Goal: Information Seeking & Learning: Learn about a topic

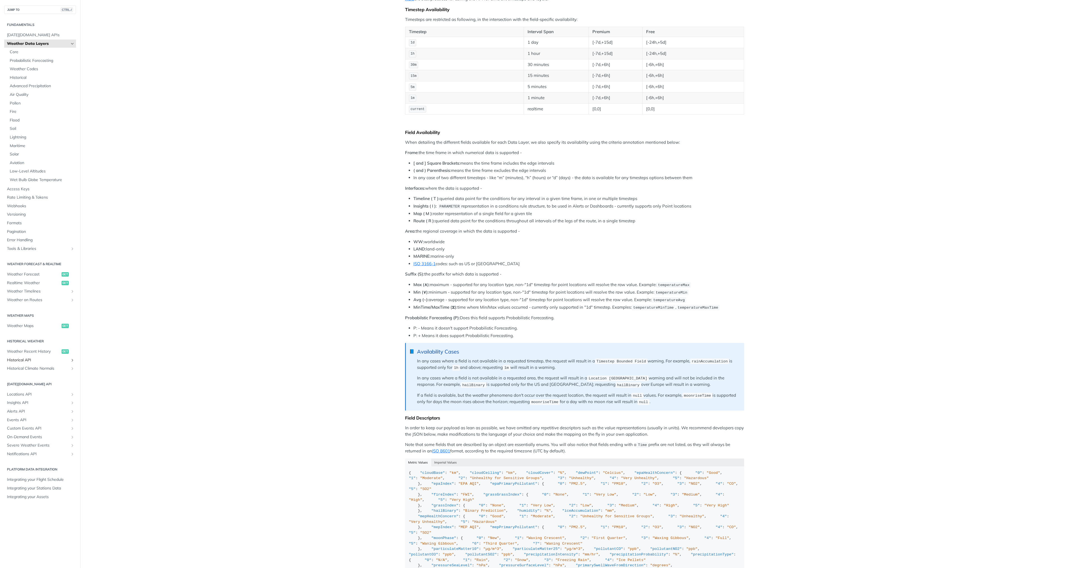
scroll to position [100, 0]
click at [29, 394] on span "Locations API" at bounding box center [38, 394] width 62 height 6
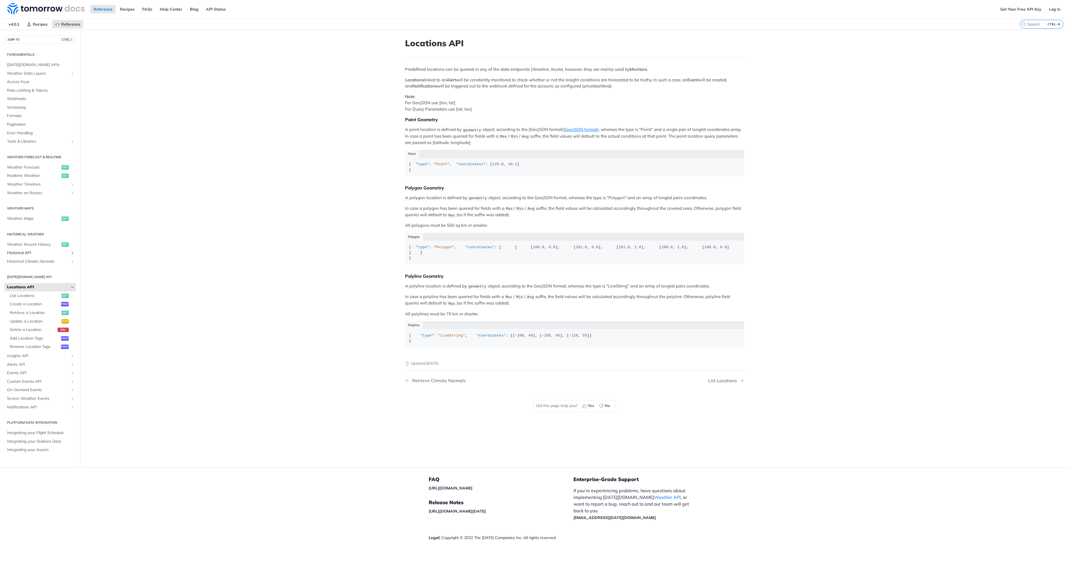
click at [15, 252] on span "Historical API" at bounding box center [38, 253] width 62 height 6
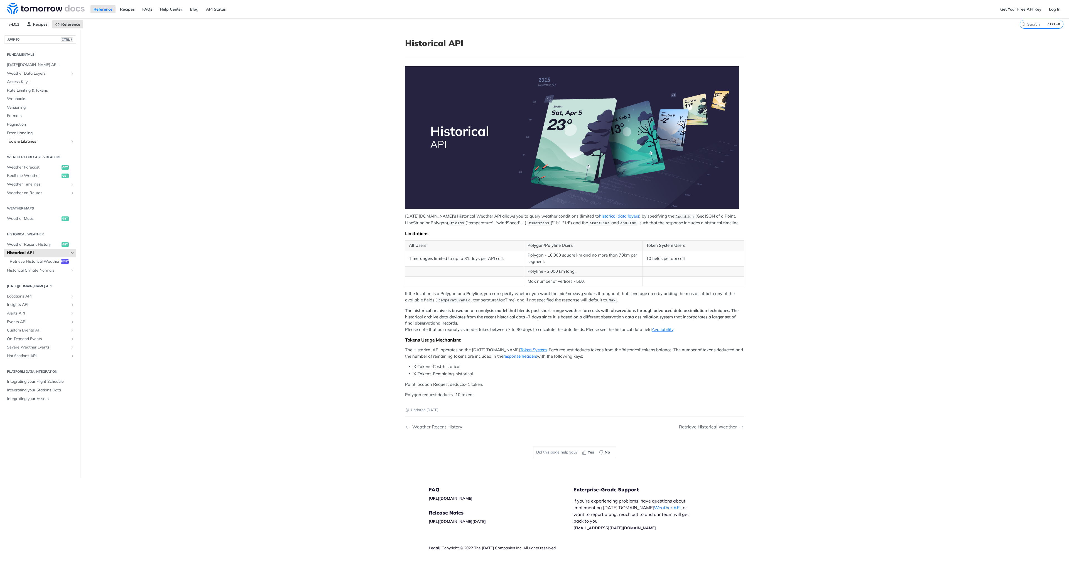
click at [17, 140] on span "Tools & Libraries" at bounding box center [38, 142] width 62 height 6
click at [23, 220] on span "Weather Maps" at bounding box center [33, 219] width 53 height 6
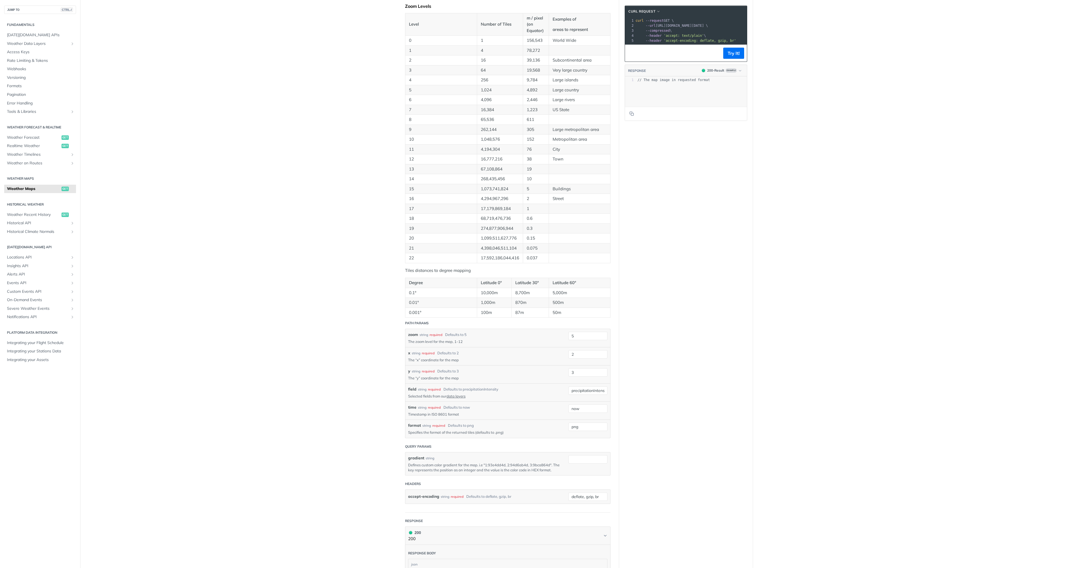
scroll to position [367, 0]
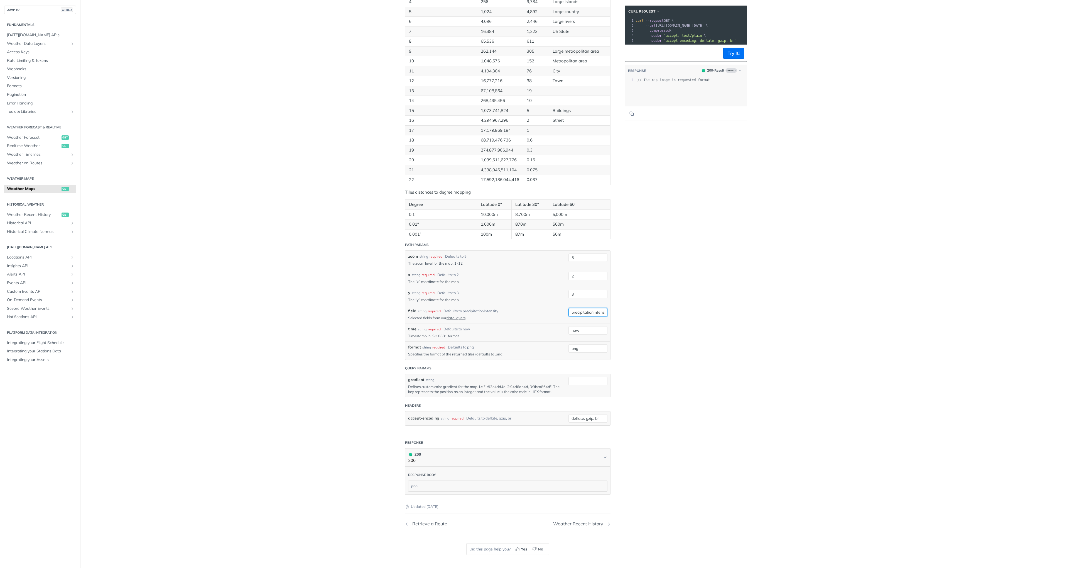
click at [585, 313] on input "precipitationIntensity" at bounding box center [587, 312] width 39 height 8
click at [661, 311] on div "Language Shell Node Ruby PHP Python Credentials Query Query Log in to use your …" at bounding box center [686, 118] width 134 height 912
click at [434, 347] on div "required" at bounding box center [438, 347] width 13 height 5
click at [571, 348] on input "png" at bounding box center [587, 348] width 39 height 8
click at [644, 356] on div "Language Shell Node Ruby PHP Python Credentials Query Query Log in to use your …" at bounding box center [686, 118] width 134 height 912
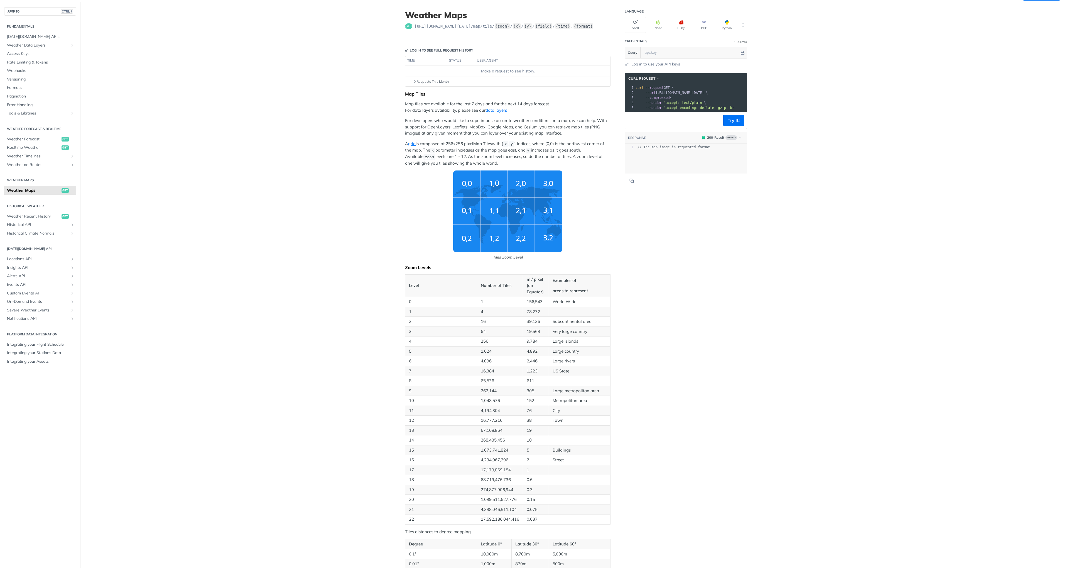
scroll to position [0, 0]
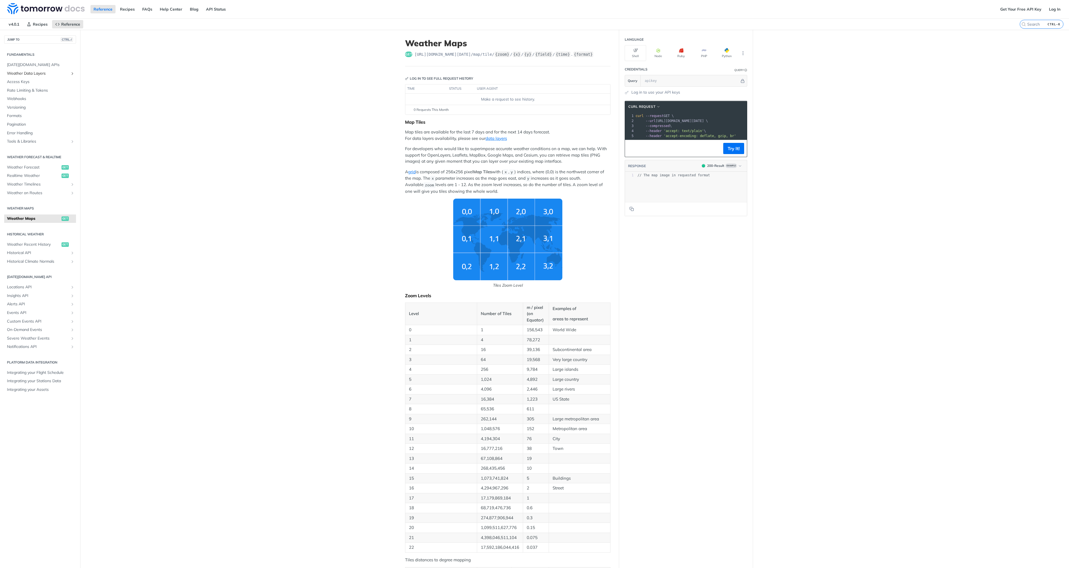
click at [23, 73] on span "Weather Data Layers" at bounding box center [38, 74] width 62 height 6
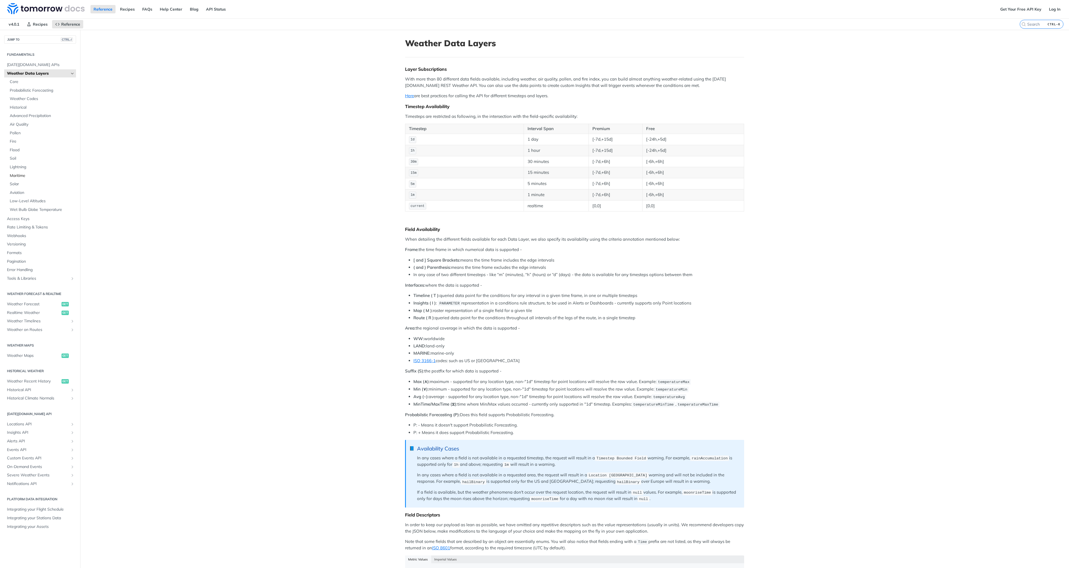
click at [20, 178] on span "Maritime" at bounding box center [42, 176] width 65 height 6
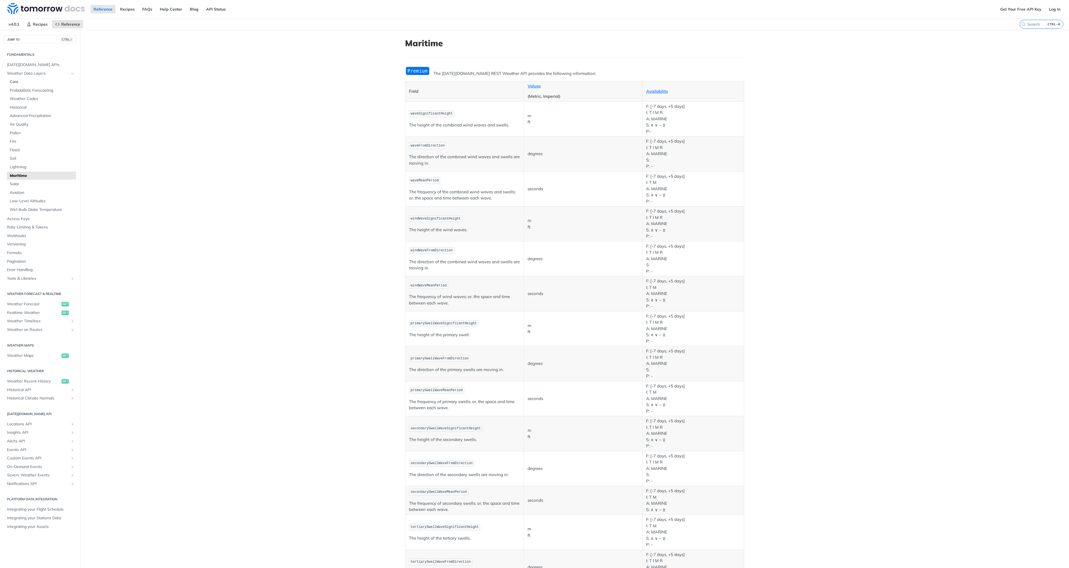
click at [13, 82] on span "Core" at bounding box center [42, 82] width 65 height 6
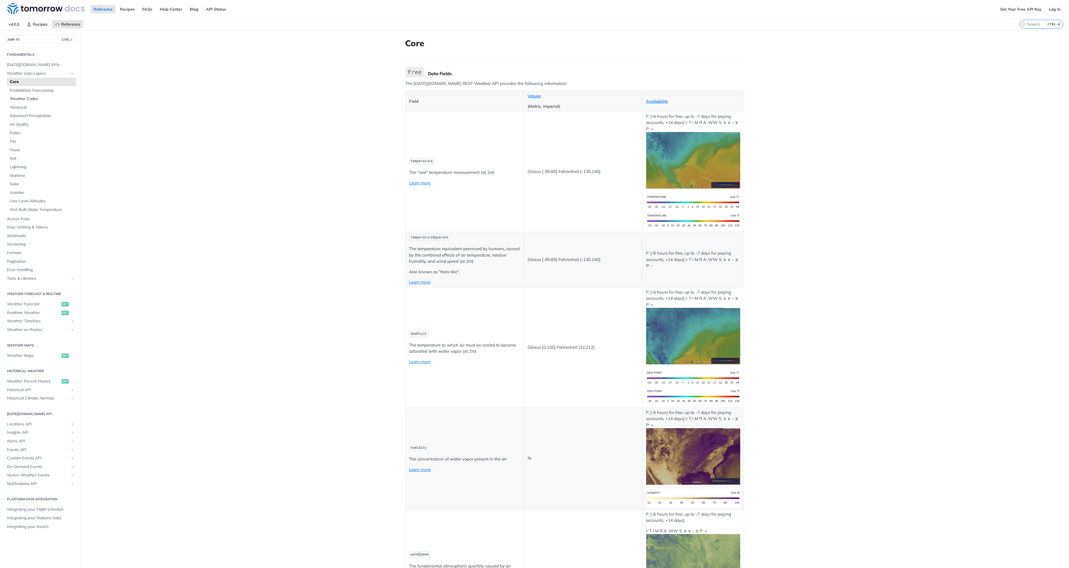
click at [18, 98] on span "Weather Codes" at bounding box center [42, 99] width 65 height 6
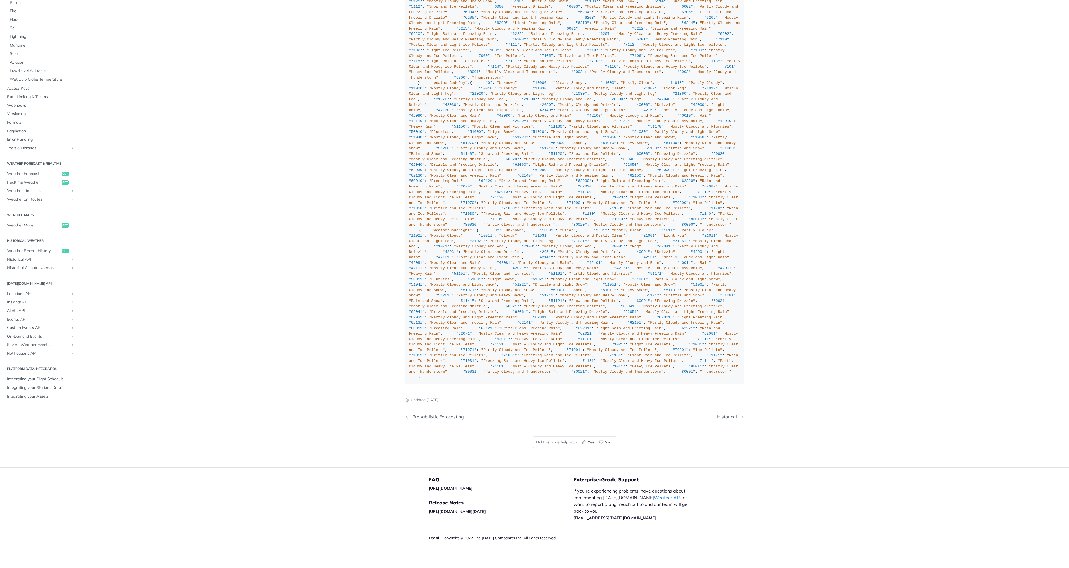
scroll to position [3808, 0]
click at [21, 151] on span "Tools & Libraries" at bounding box center [38, 148] width 62 height 6
click at [30, 151] on span "Tools & Libraries" at bounding box center [38, 148] width 62 height 6
click at [34, 228] on span "Weather Maps" at bounding box center [33, 225] width 53 height 6
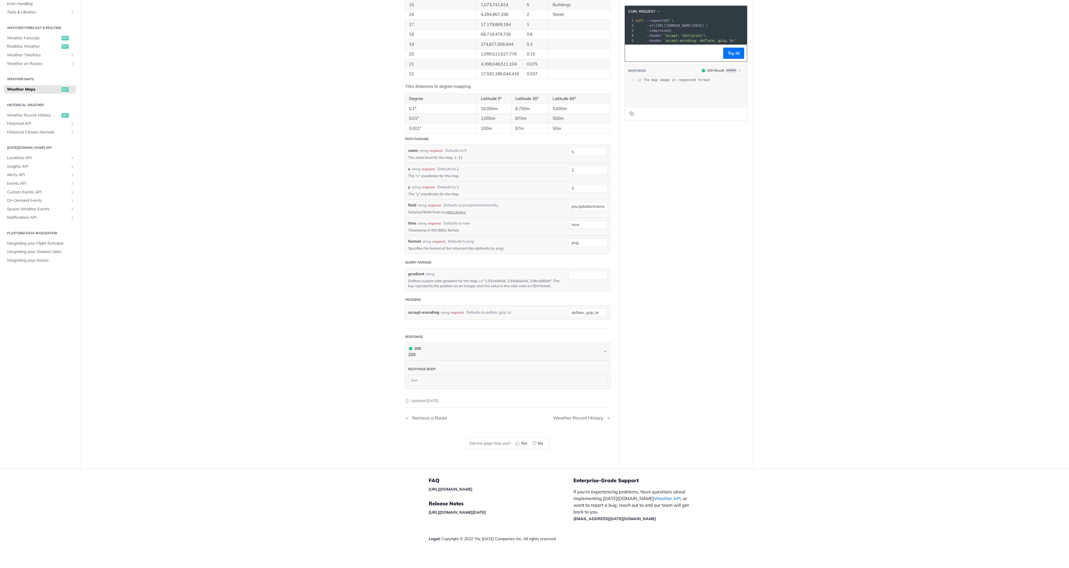
scroll to position [474, 0]
click at [410, 379] on div "json" at bounding box center [507, 379] width 199 height 11
click at [560, 348] on button "200 200" at bounding box center [507, 350] width 199 height 13
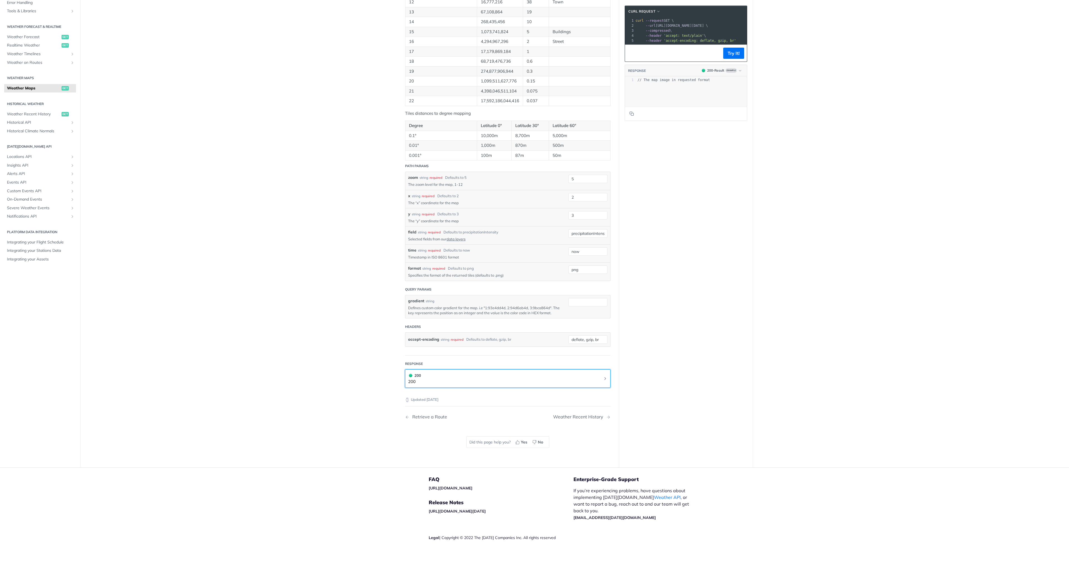
scroll to position [446, 0]
click at [604, 386] on h1 "200 200" at bounding box center [507, 378] width 205 height 19
click at [575, 377] on button "200 200" at bounding box center [507, 378] width 199 height 13
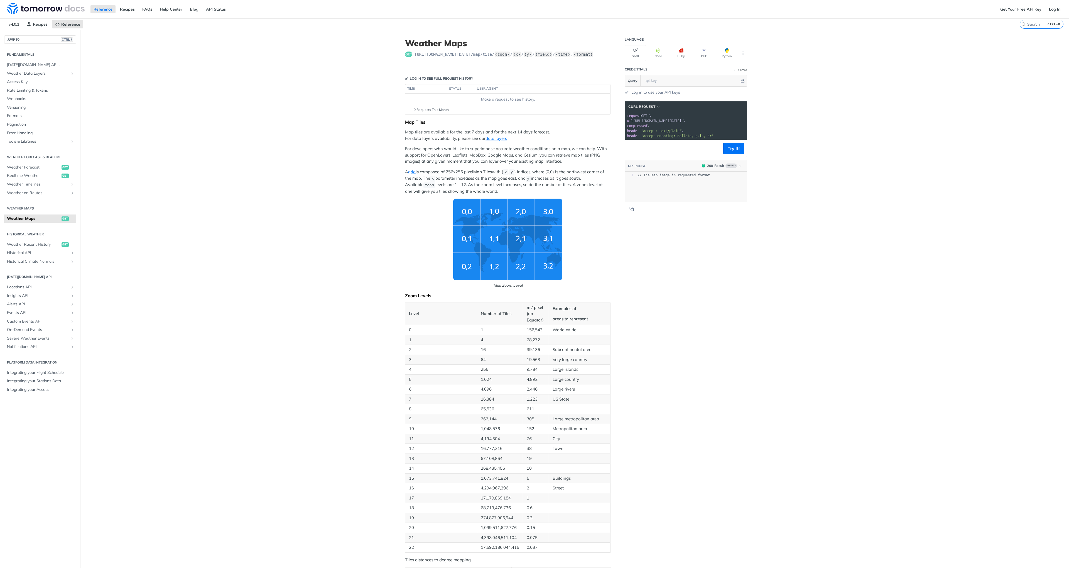
scroll to position [0, 0]
click at [732, 154] on button "Try It!" at bounding box center [733, 148] width 21 height 11
click at [704, 250] on div "Language Shell Node Ruby PHP Python Credentials Query Query Log in to use your …" at bounding box center [686, 486] width 134 height 912
click at [722, 52] on button "Python" at bounding box center [726, 53] width 21 height 16
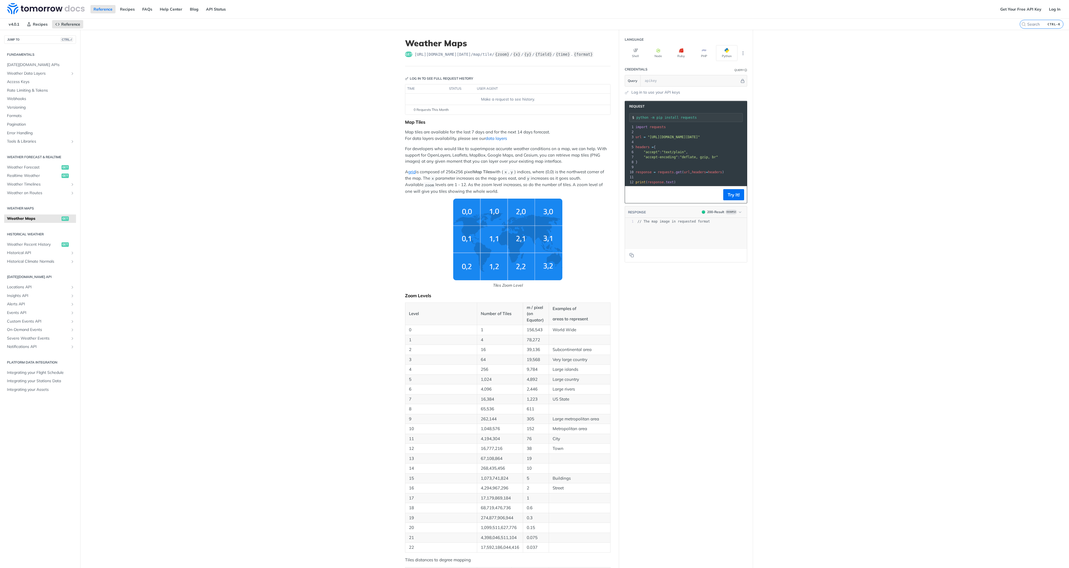
click at [488, 139] on link "data layers" at bounding box center [495, 138] width 21 height 5
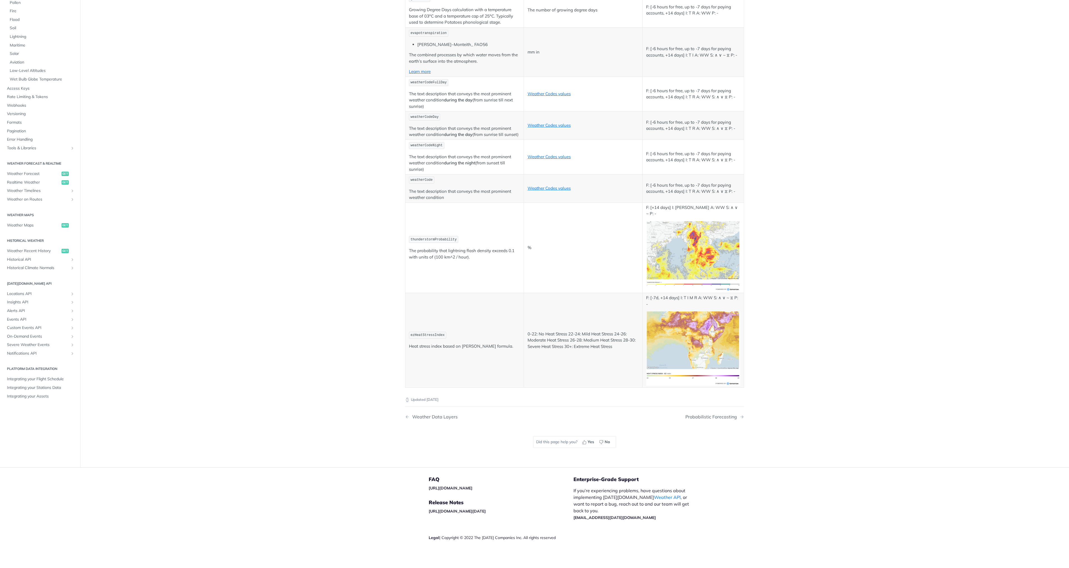
scroll to position [2720, 0]
click at [440, 417] on div "Weather Data Layers" at bounding box center [433, 416] width 48 height 5
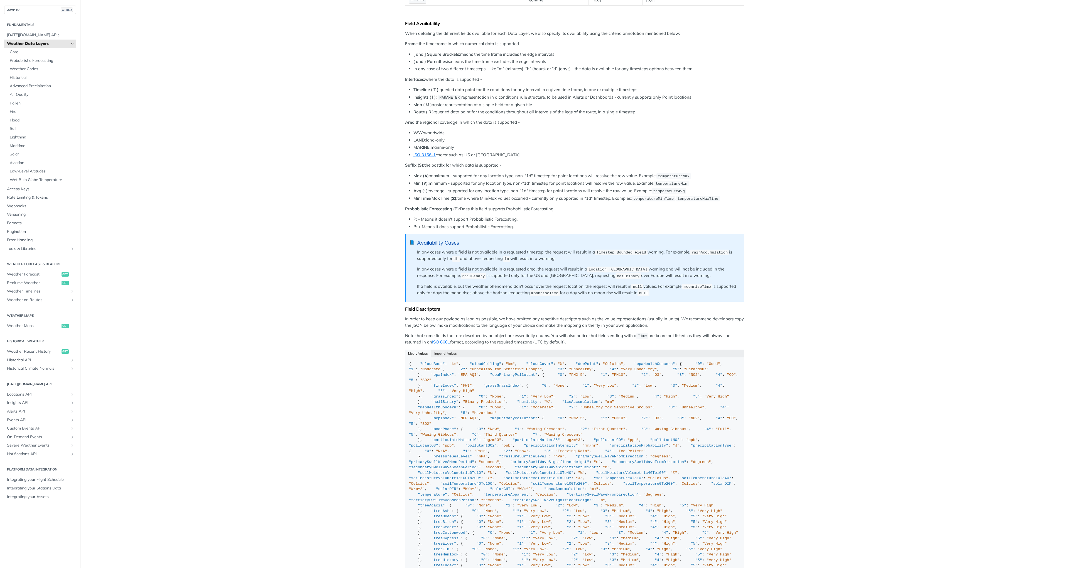
scroll to position [167, 0]
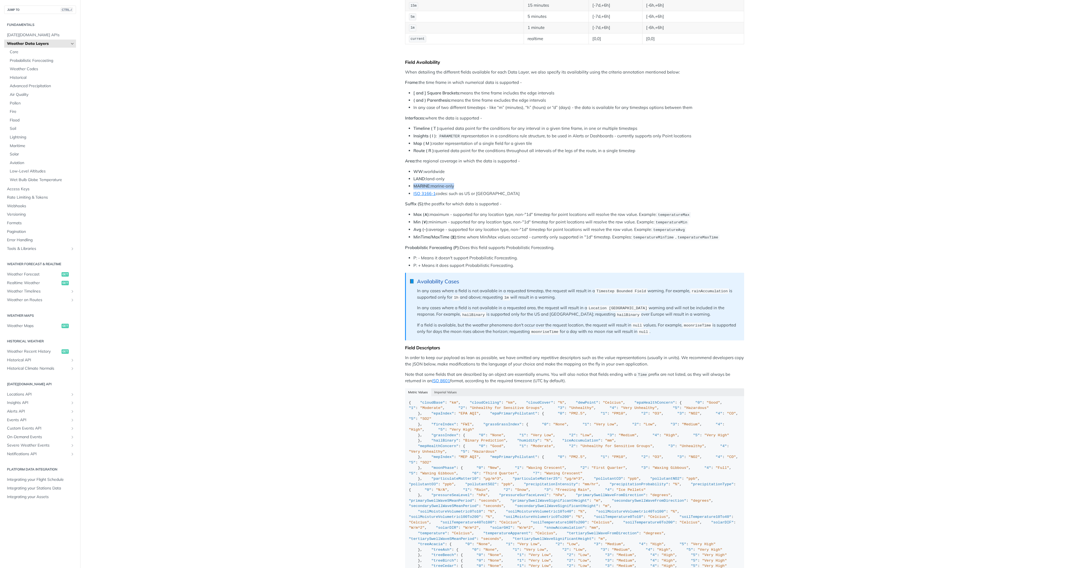
drag, startPoint x: 452, startPoint y: 186, endPoint x: 413, endPoint y: 183, distance: 38.2
click at [413, 183] on li "MARINE: marine-only" at bounding box center [578, 186] width 331 height 6
click at [419, 183] on strong "MARINE:" at bounding box center [421, 185] width 17 height 5
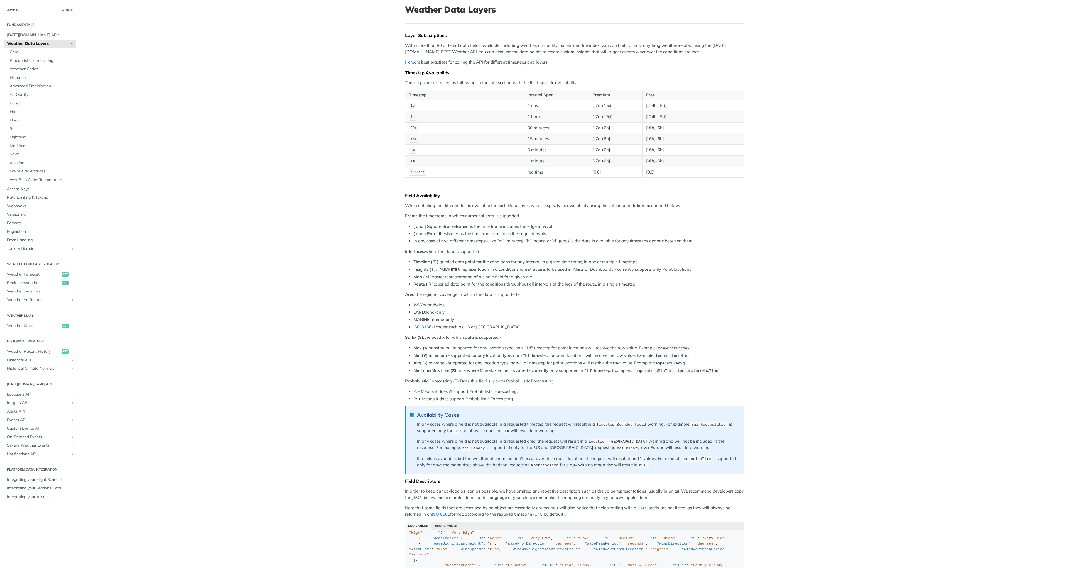
scroll to position [33, 0]
drag, startPoint x: 430, startPoint y: 304, endPoint x: 444, endPoint y: 310, distance: 15.0
click at [444, 310] on ul "WW: worldwide LAND: land-only MARINE: marine-only ISO 3166-1 codes: such as US …" at bounding box center [574, 316] width 339 height 28
click at [447, 306] on li "WW: worldwide" at bounding box center [578, 305] width 331 height 6
click at [426, 326] on link "ISO 3166-1" at bounding box center [424, 326] width 22 height 5
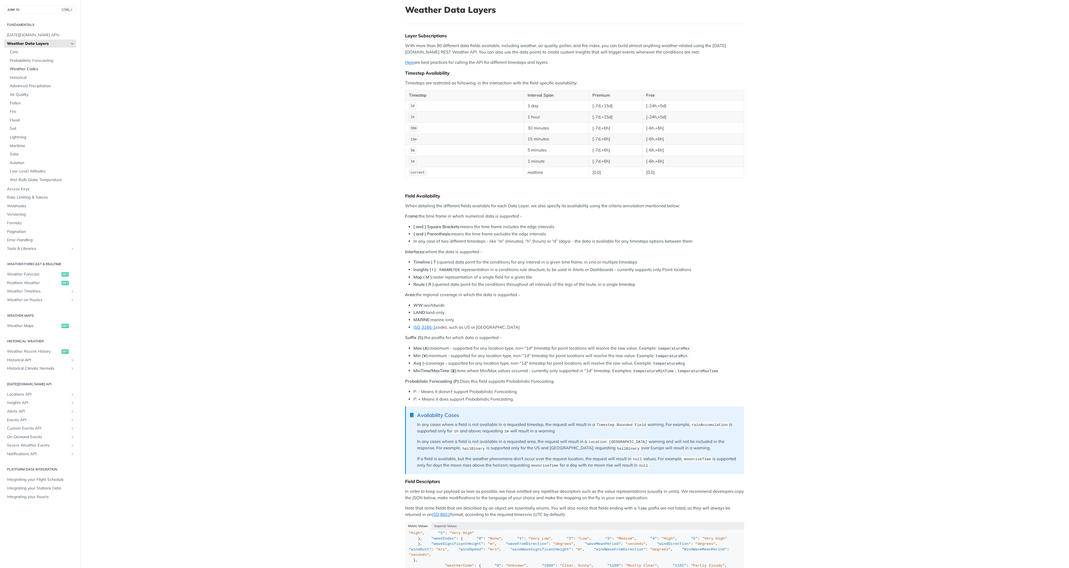
click at [27, 69] on span "Weather Codes" at bounding box center [42, 69] width 65 height 6
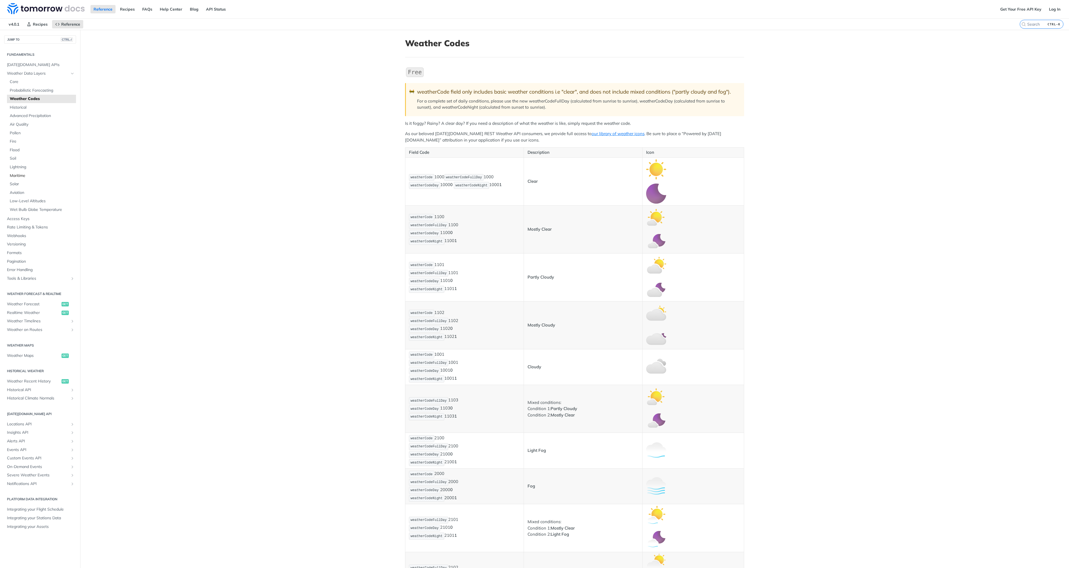
click at [16, 174] on span "Maritime" at bounding box center [42, 176] width 65 height 6
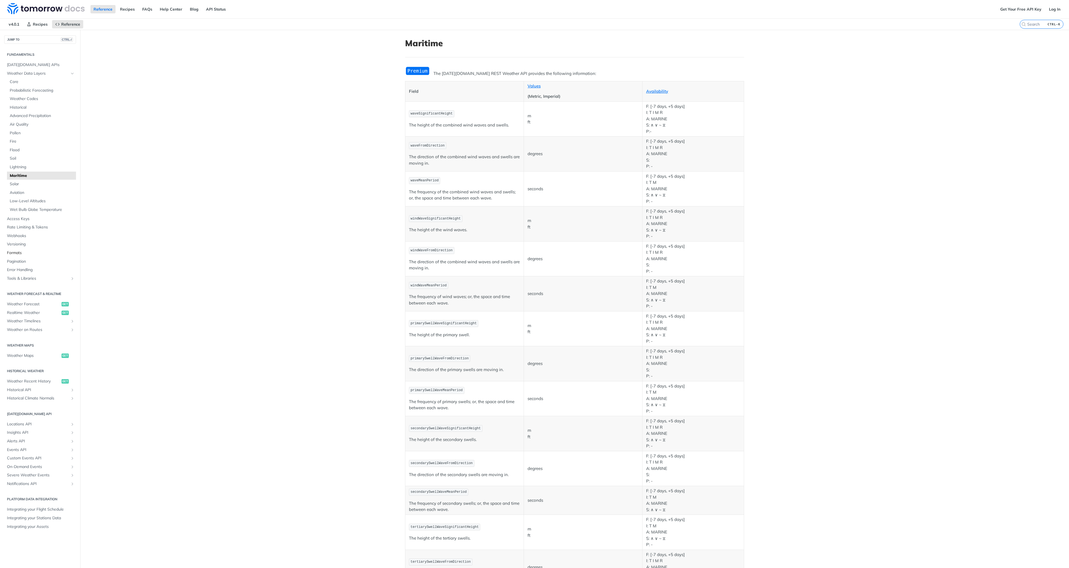
click at [14, 254] on span "Formats" at bounding box center [41, 253] width 68 height 6
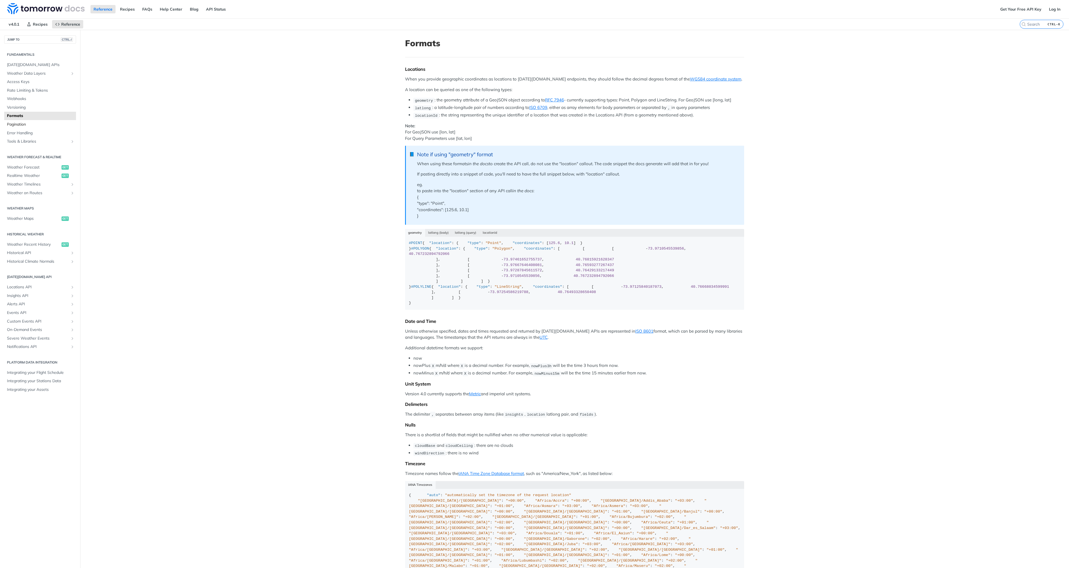
click at [22, 126] on span "Pagination" at bounding box center [41, 125] width 68 height 6
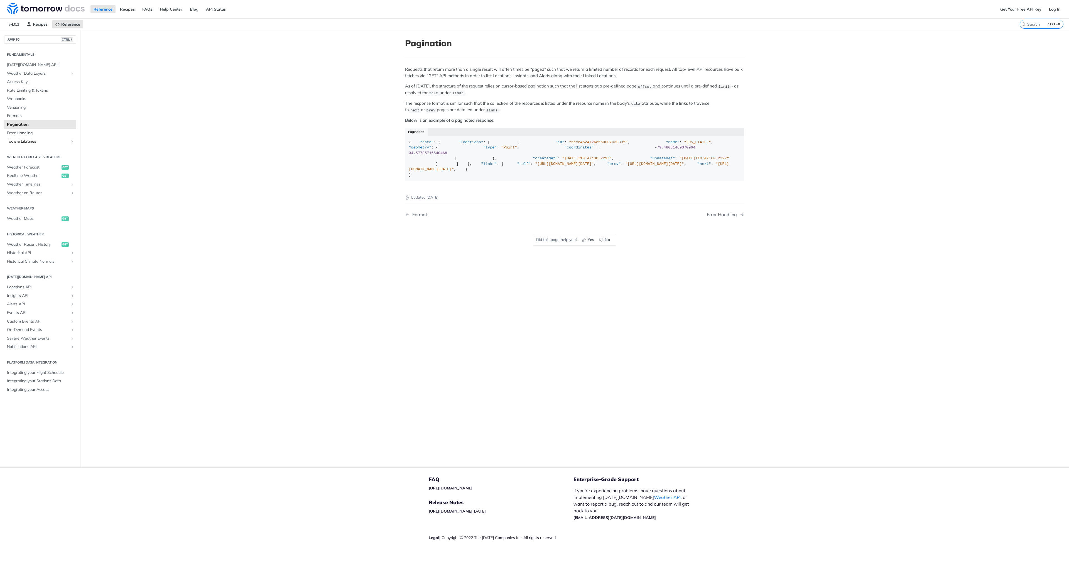
click at [19, 141] on span "Tools & Libraries" at bounding box center [38, 142] width 62 height 6
click at [28, 218] on span "Weather Maps" at bounding box center [33, 219] width 53 height 6
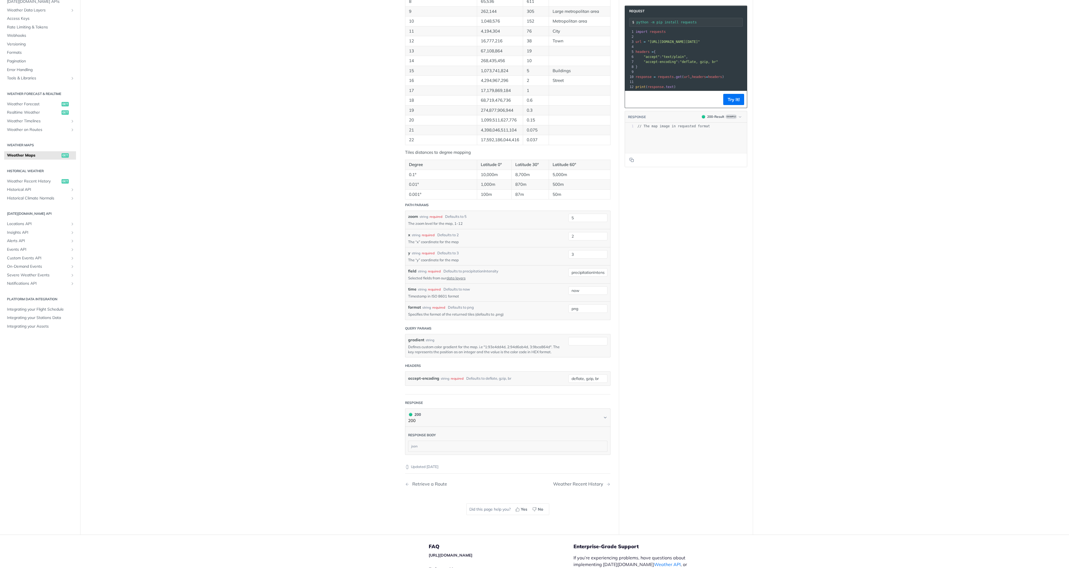
scroll to position [474, 0]
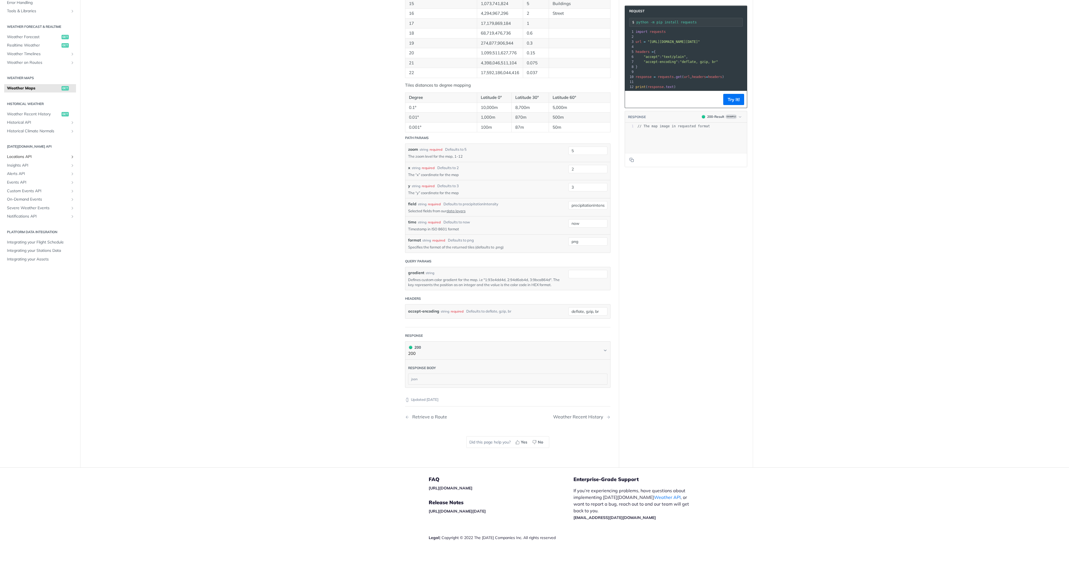
click at [24, 158] on span "Locations API" at bounding box center [38, 157] width 62 height 6
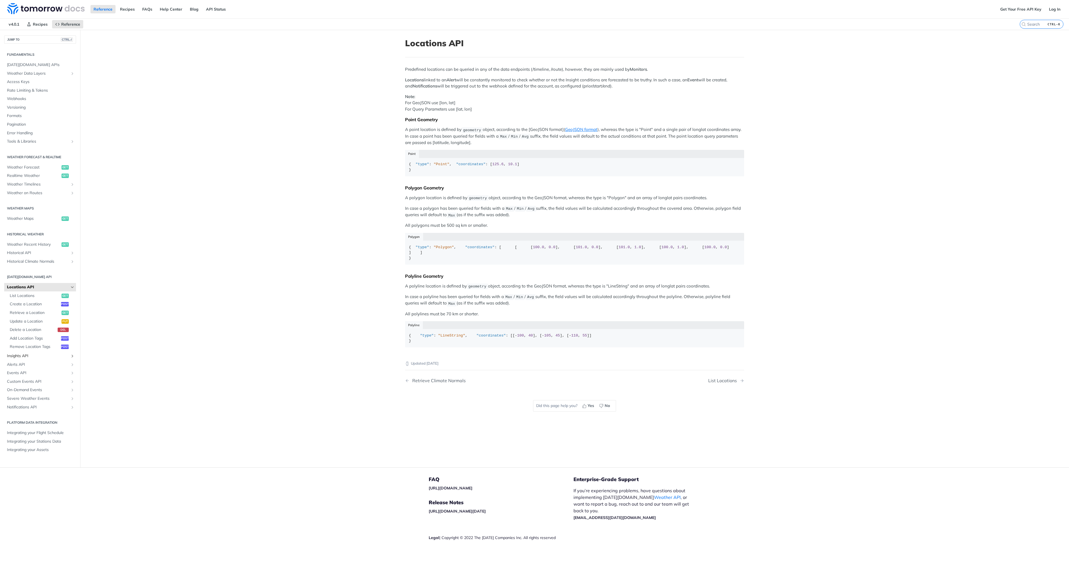
click at [28, 356] on span "Insights API" at bounding box center [38, 356] width 62 height 6
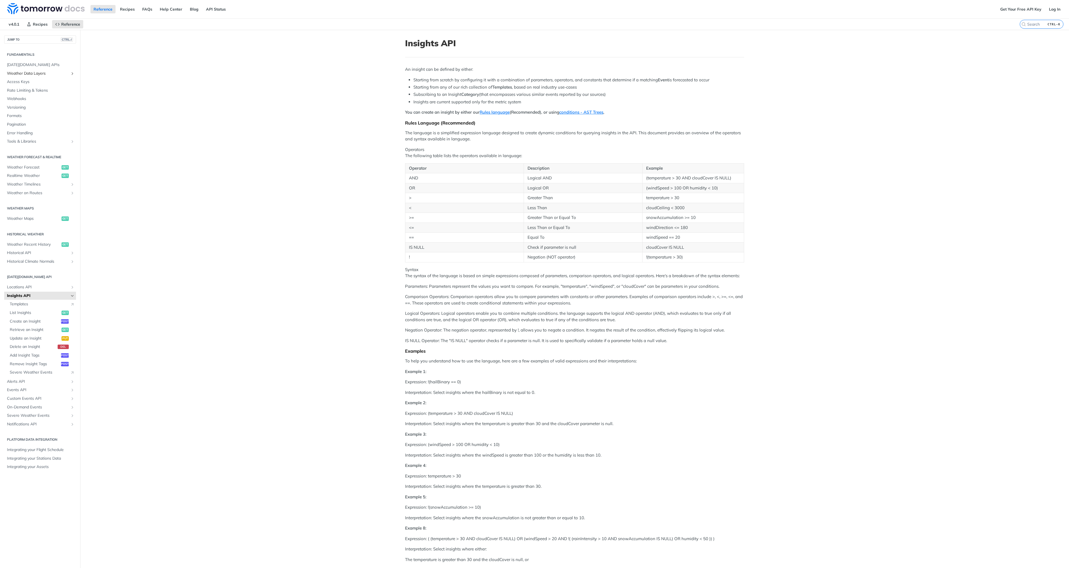
click at [22, 74] on span "Weather Data Layers" at bounding box center [38, 74] width 62 height 6
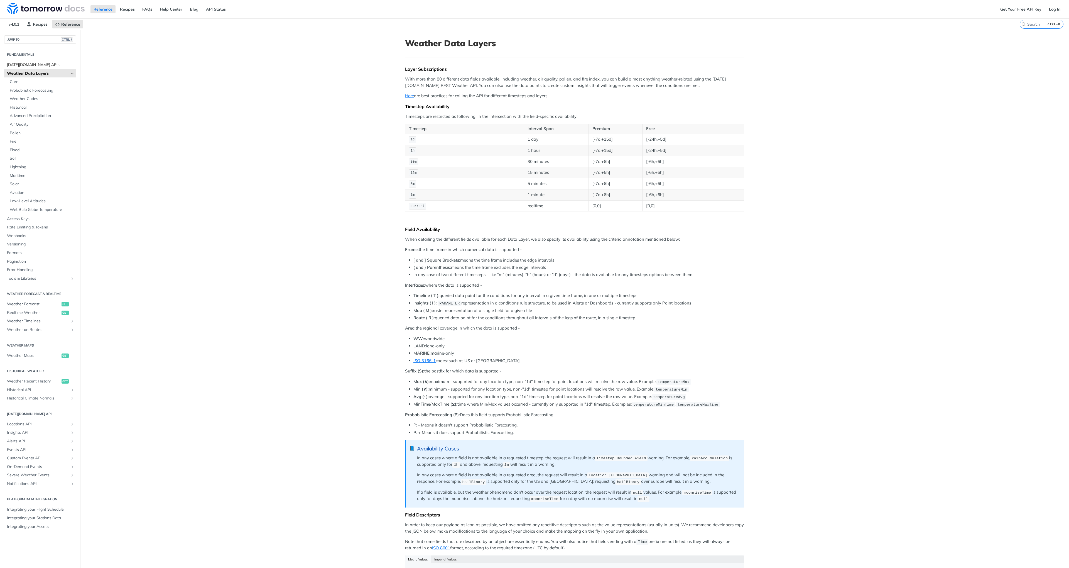
click at [16, 67] on span "[DATE][DOMAIN_NAME] APIs" at bounding box center [41, 65] width 68 height 6
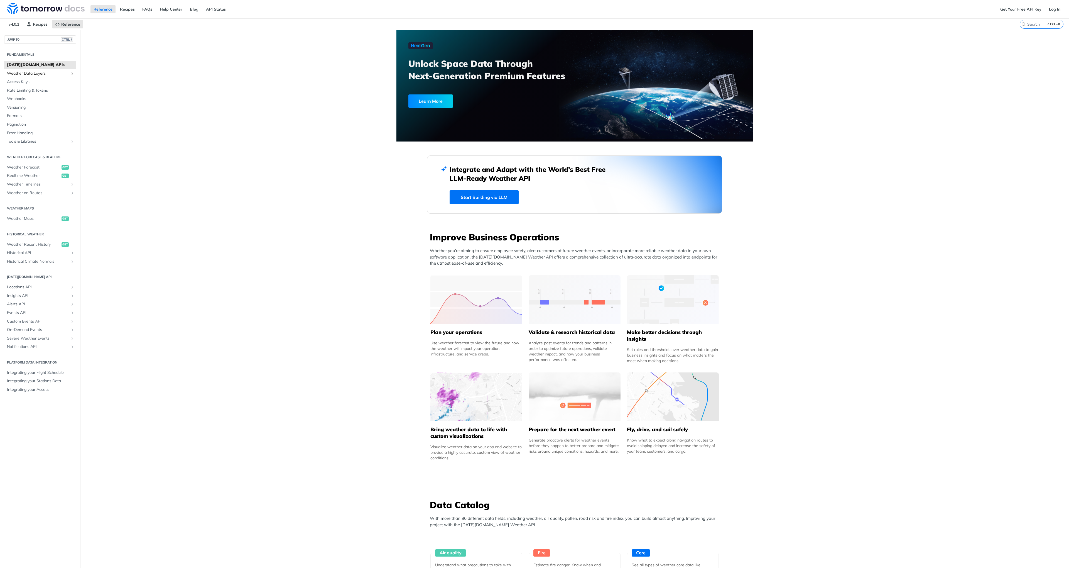
click at [13, 72] on span "Weather Data Layers" at bounding box center [38, 74] width 62 height 6
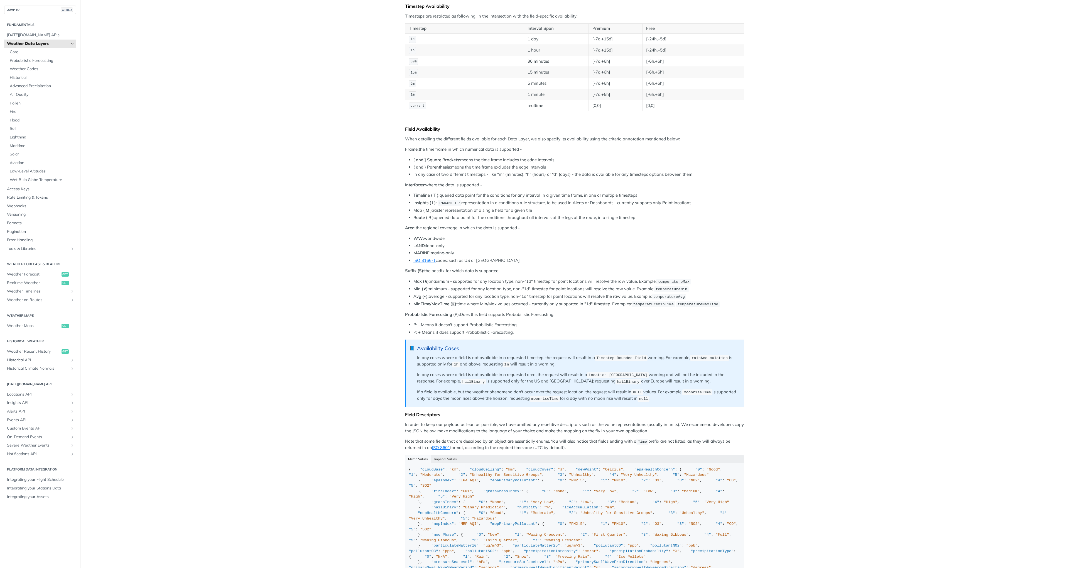
scroll to position [134, 0]
